Goal: Navigation & Orientation: Find specific page/section

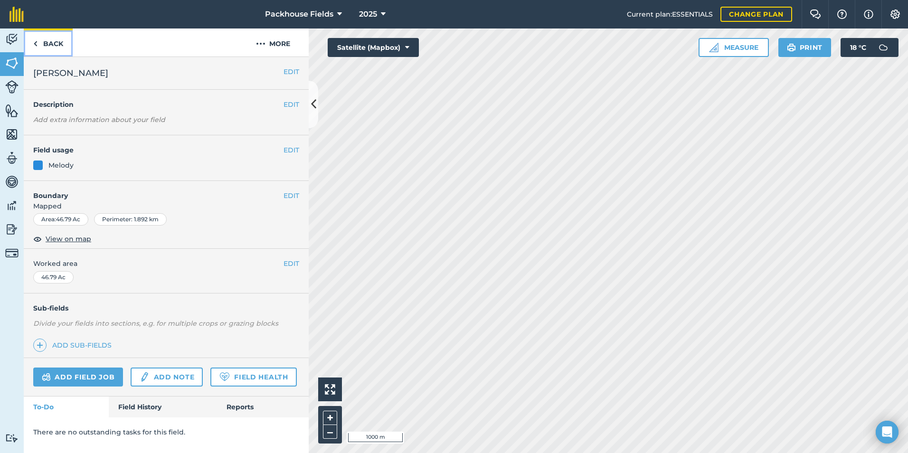
click at [57, 47] on link "Back" at bounding box center [48, 42] width 49 height 28
click at [58, 40] on link "Back" at bounding box center [48, 42] width 49 height 28
click at [57, 46] on link "Back" at bounding box center [48, 42] width 49 height 28
